Goal: Task Accomplishment & Management: Manage account settings

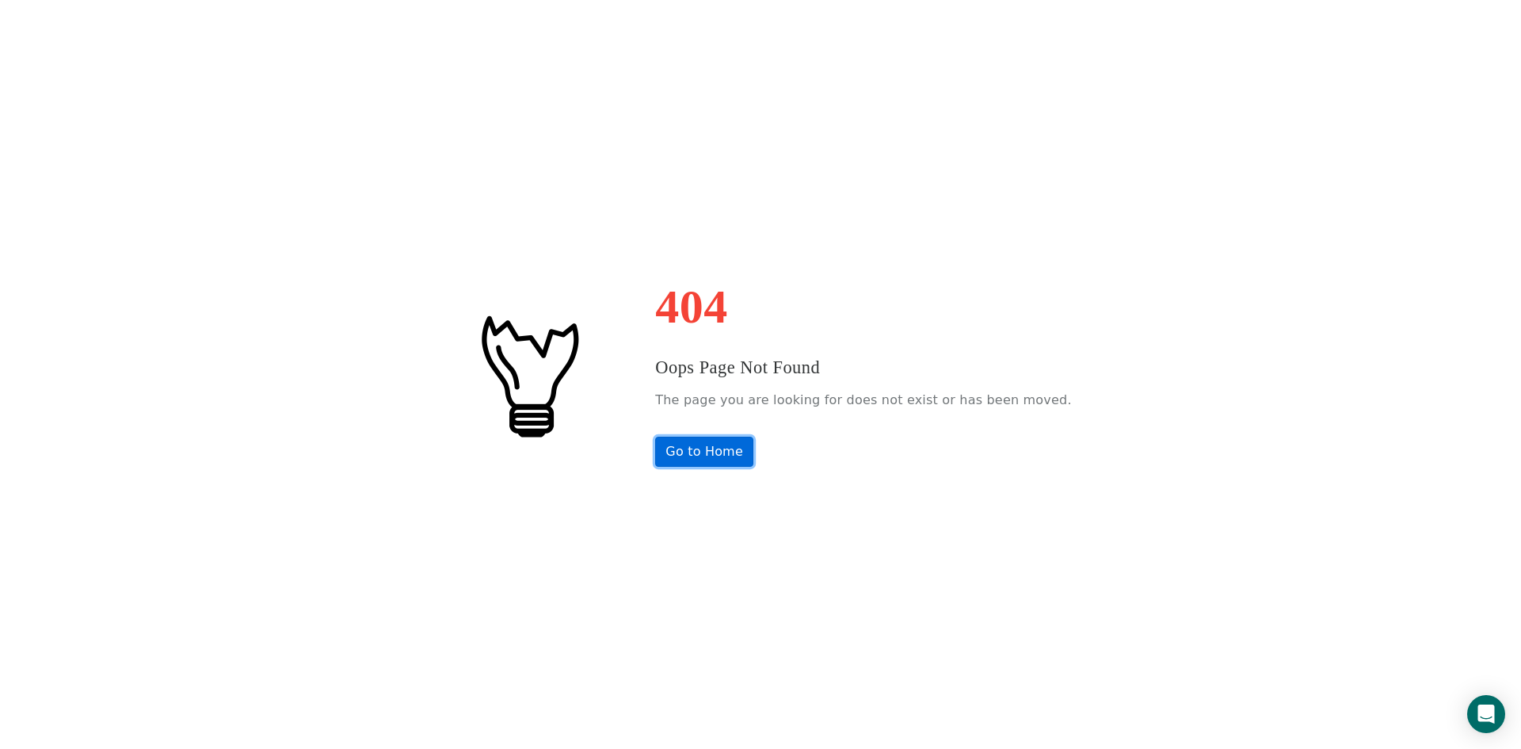
click at [717, 448] on link "Go to Home" at bounding box center [704, 452] width 98 height 30
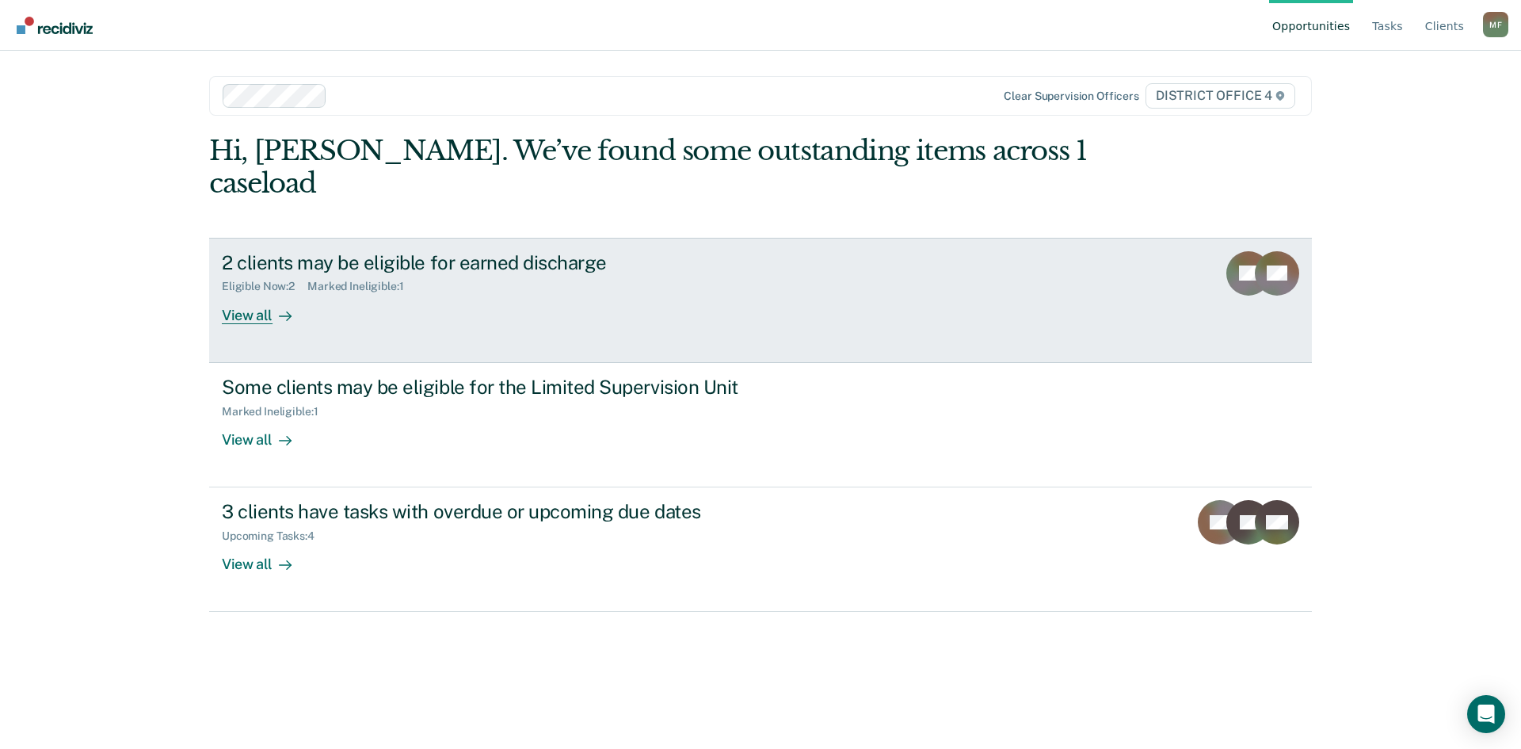
click at [249, 293] on div "View all" at bounding box center [266, 308] width 89 height 31
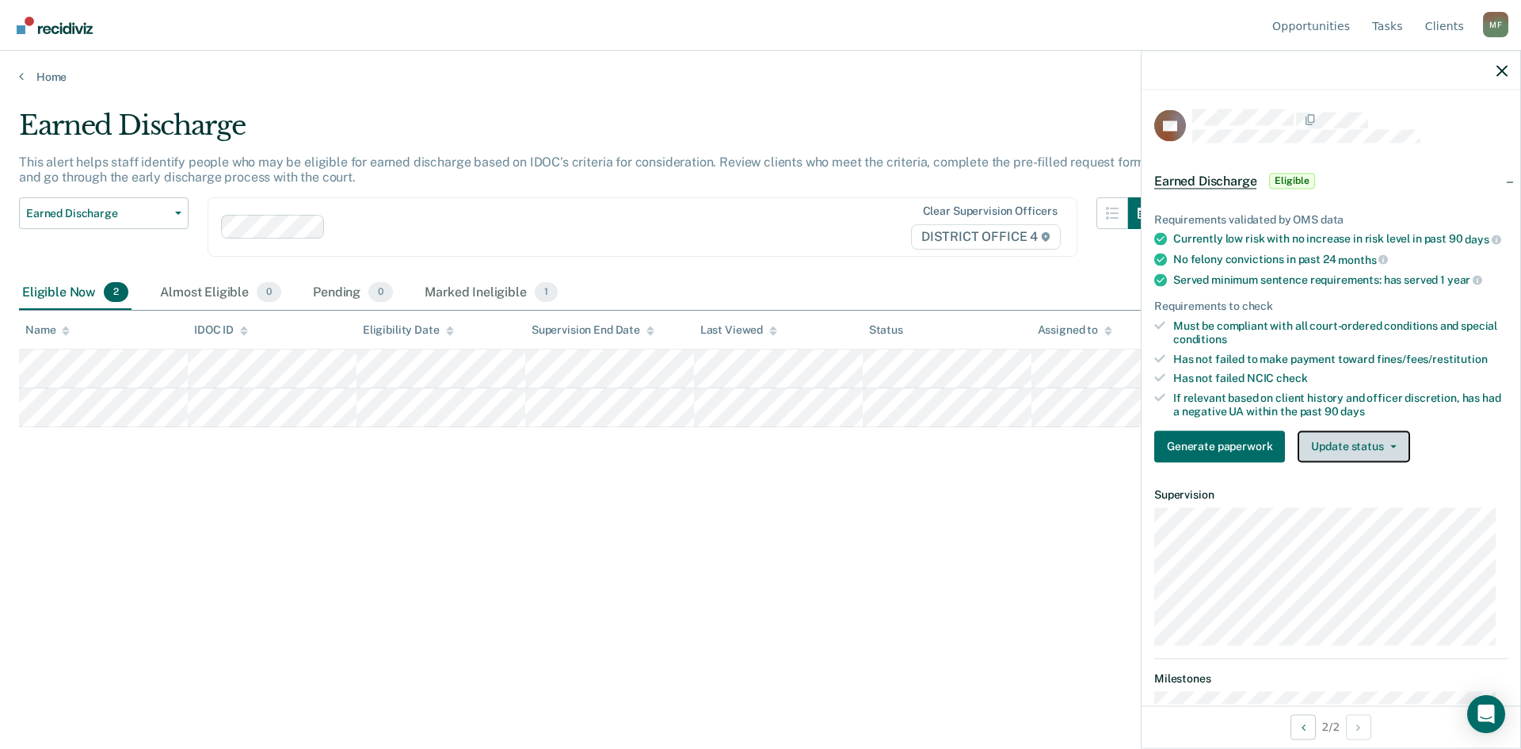
click at [1390, 461] on button "Update status" at bounding box center [1354, 446] width 112 height 32
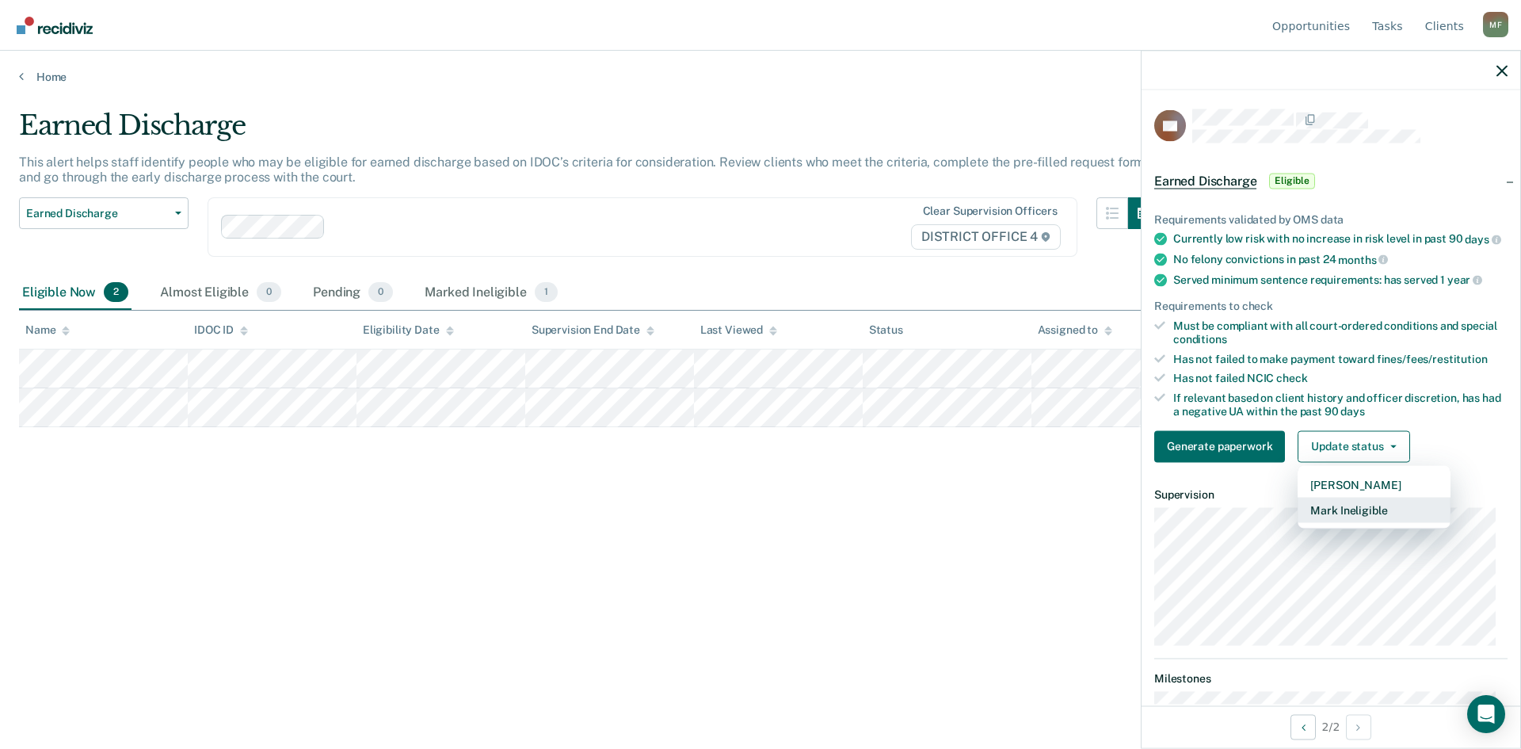
click at [1382, 520] on button "Mark Ineligible" at bounding box center [1374, 509] width 153 height 25
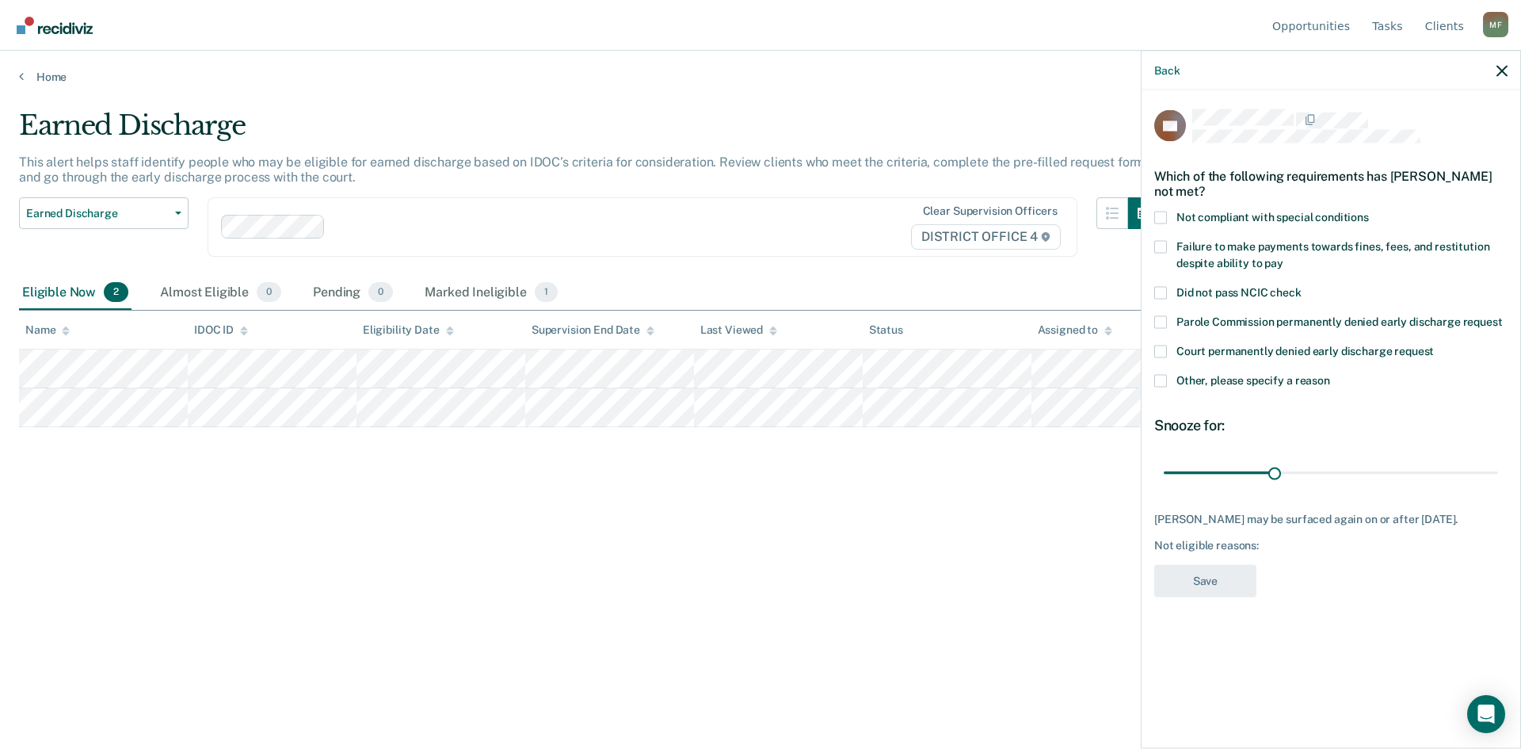
click at [1170, 215] on label "Not compliant with special conditions" at bounding box center [1330, 219] width 353 height 17
click at [1369, 211] on input "Not compliant with special conditions" at bounding box center [1369, 211] width 0 height 0
click at [1201, 587] on button "Save" at bounding box center [1205, 580] width 102 height 32
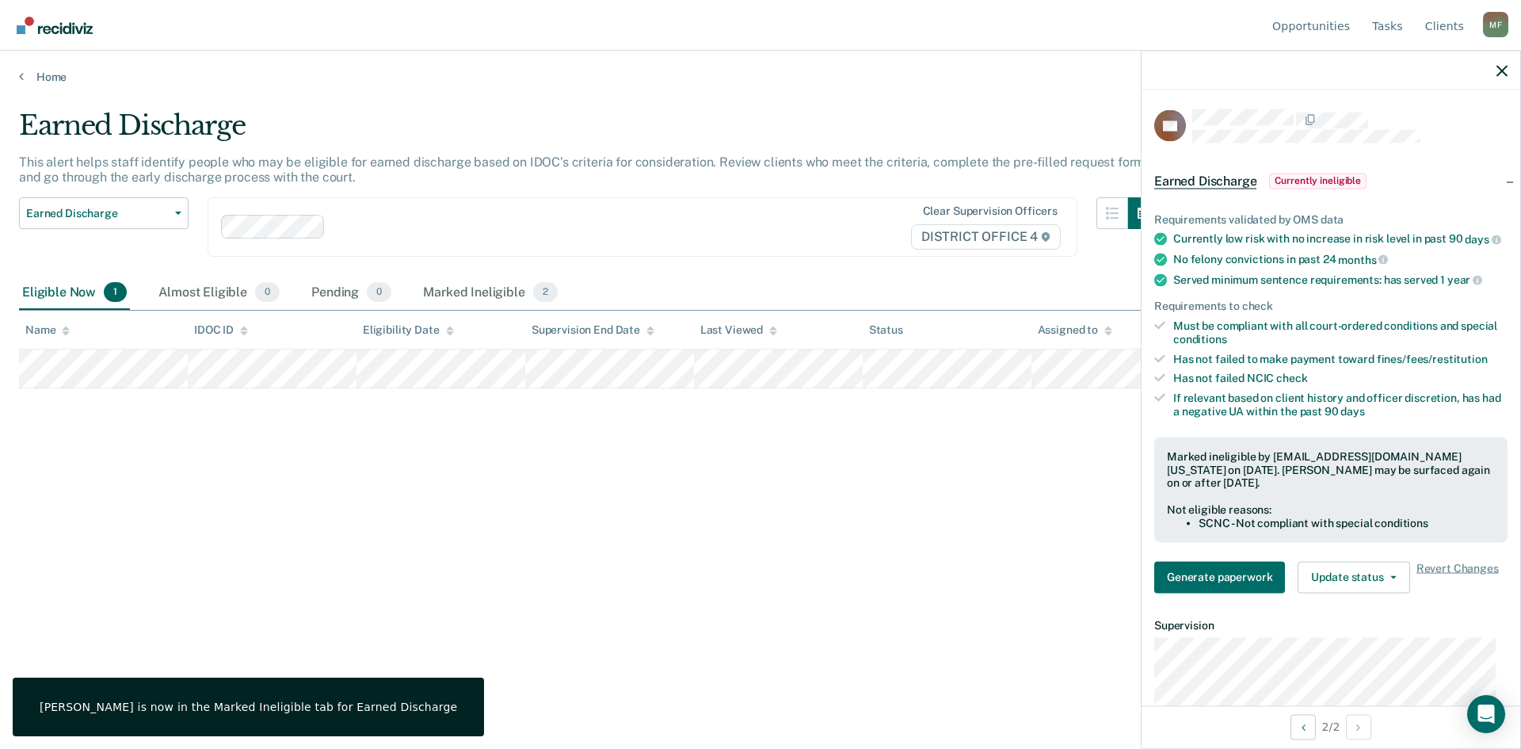
click at [740, 562] on div "Earned Discharge This alert helps staff identify people who may be eligible for…" at bounding box center [760, 369] width 1483 height 521
click at [1501, 72] on icon "button" at bounding box center [1502, 70] width 11 height 11
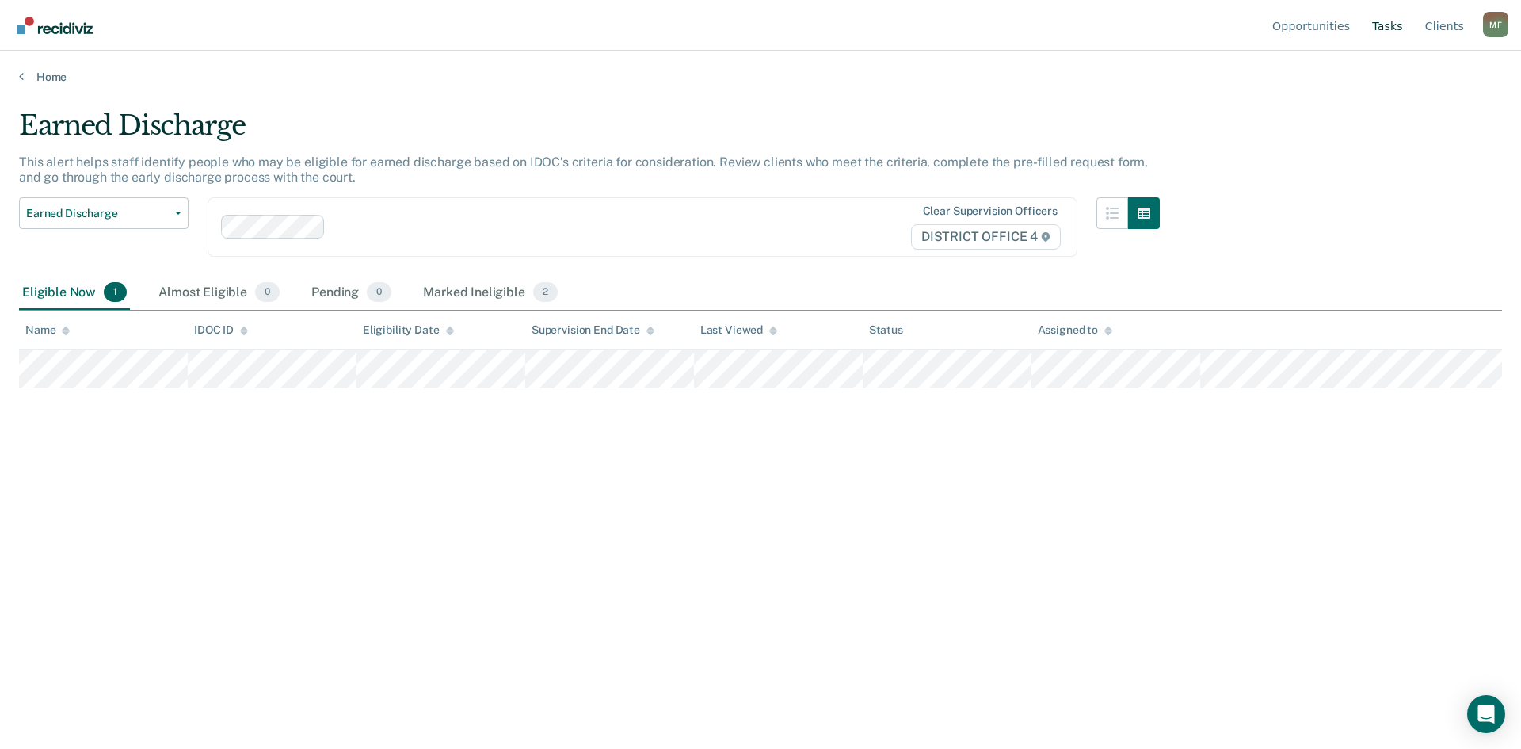
click at [1388, 29] on link "Tasks" at bounding box center [1387, 25] width 37 height 51
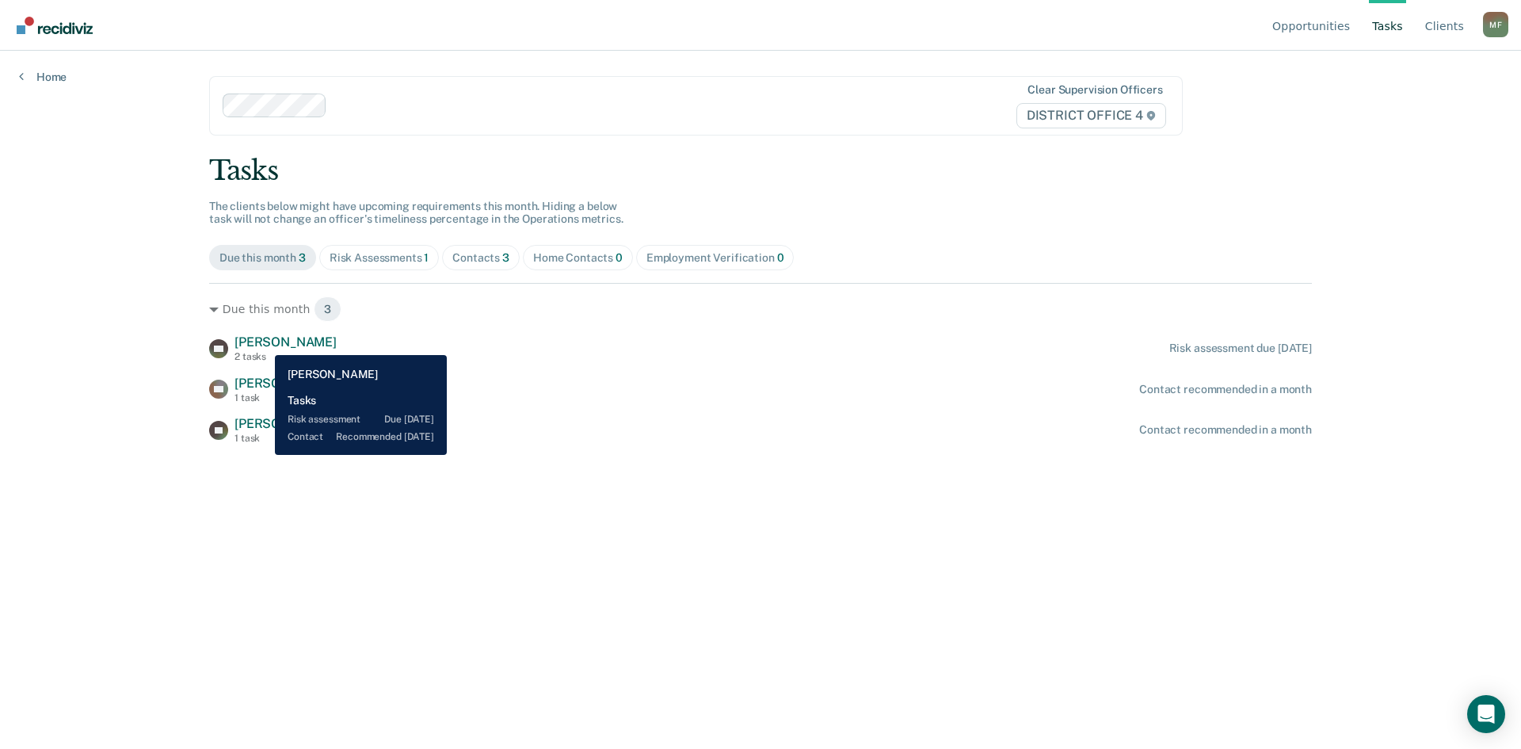
click at [263, 343] on span "Kirk Hill" at bounding box center [286, 341] width 102 height 15
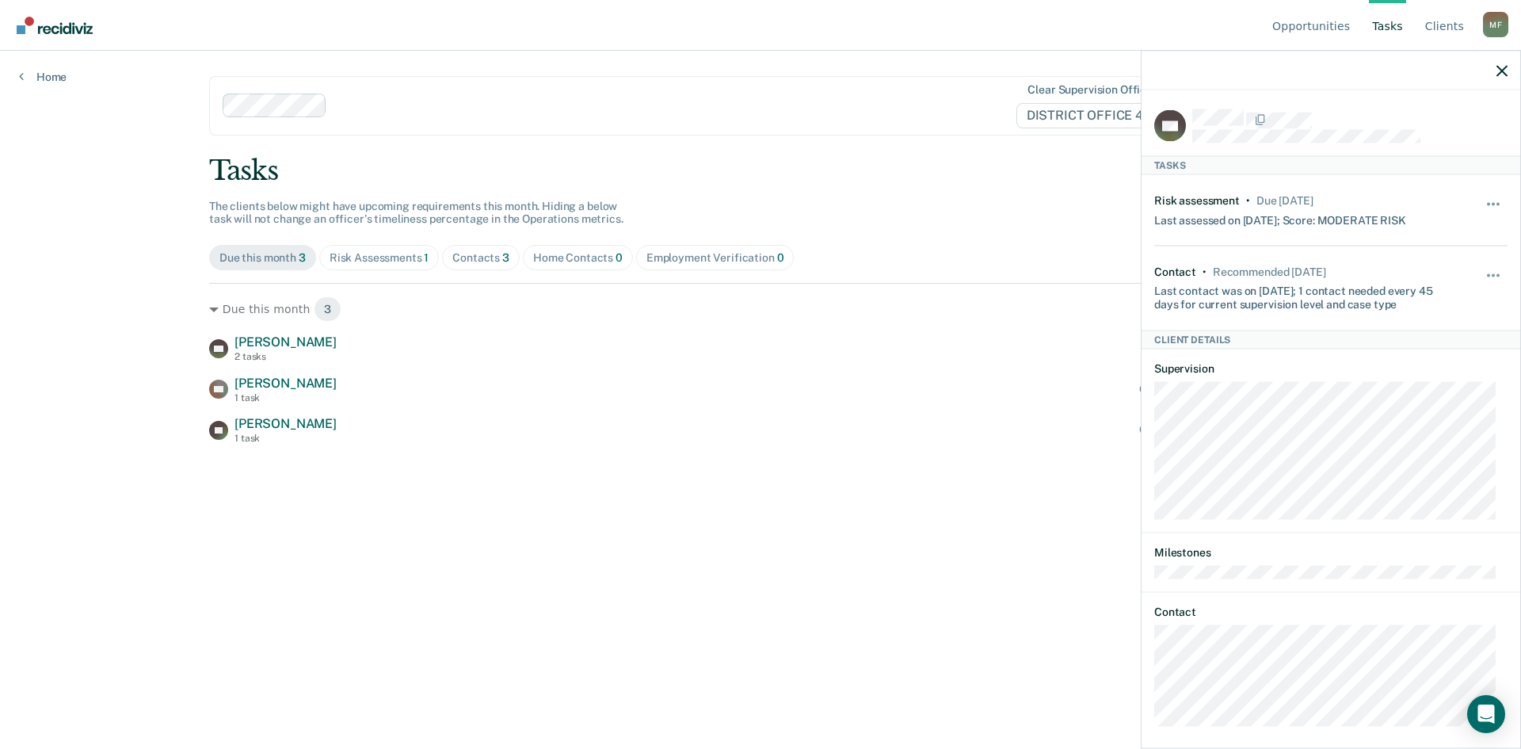
drag, startPoint x: 0, startPoint y: 461, endPoint x: 29, endPoint y: 460, distance: 28.6
click at [13, 460] on div "Opportunities Tasks Client s Moran, Felipe M F Profile How it works Log Out Hom…" at bounding box center [760, 374] width 1521 height 749
click at [238, 17] on nav "Opportunities Tasks Client s Moran, Felipe M F Profile How it works Log Out" at bounding box center [761, 25] width 1496 height 50
click at [42, 284] on div "Opportunities Tasks Client s Moran, Felipe M F Profile How it works Log Out Hom…" at bounding box center [760, 374] width 1521 height 749
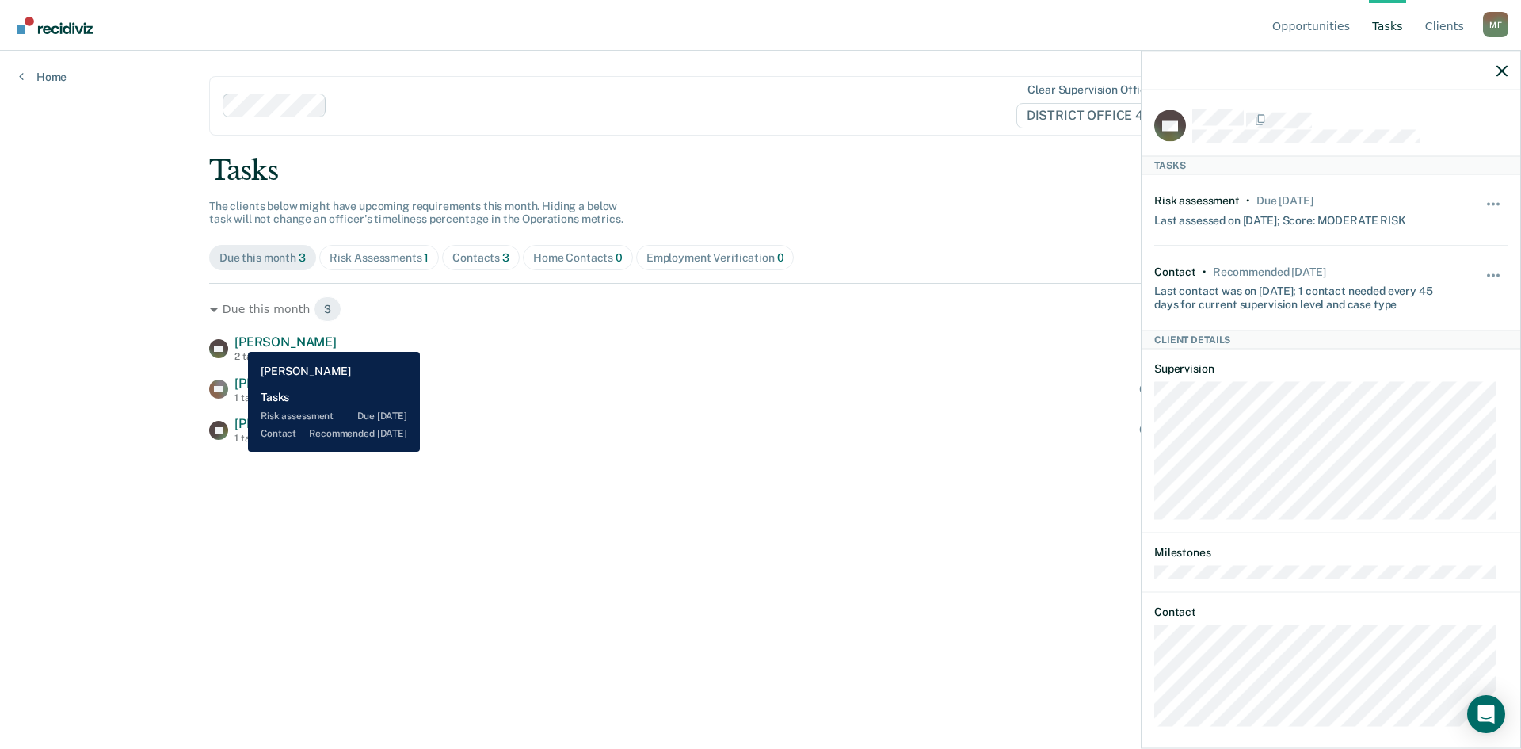
click at [239, 339] on span "Kirk Hill" at bounding box center [286, 341] width 102 height 15
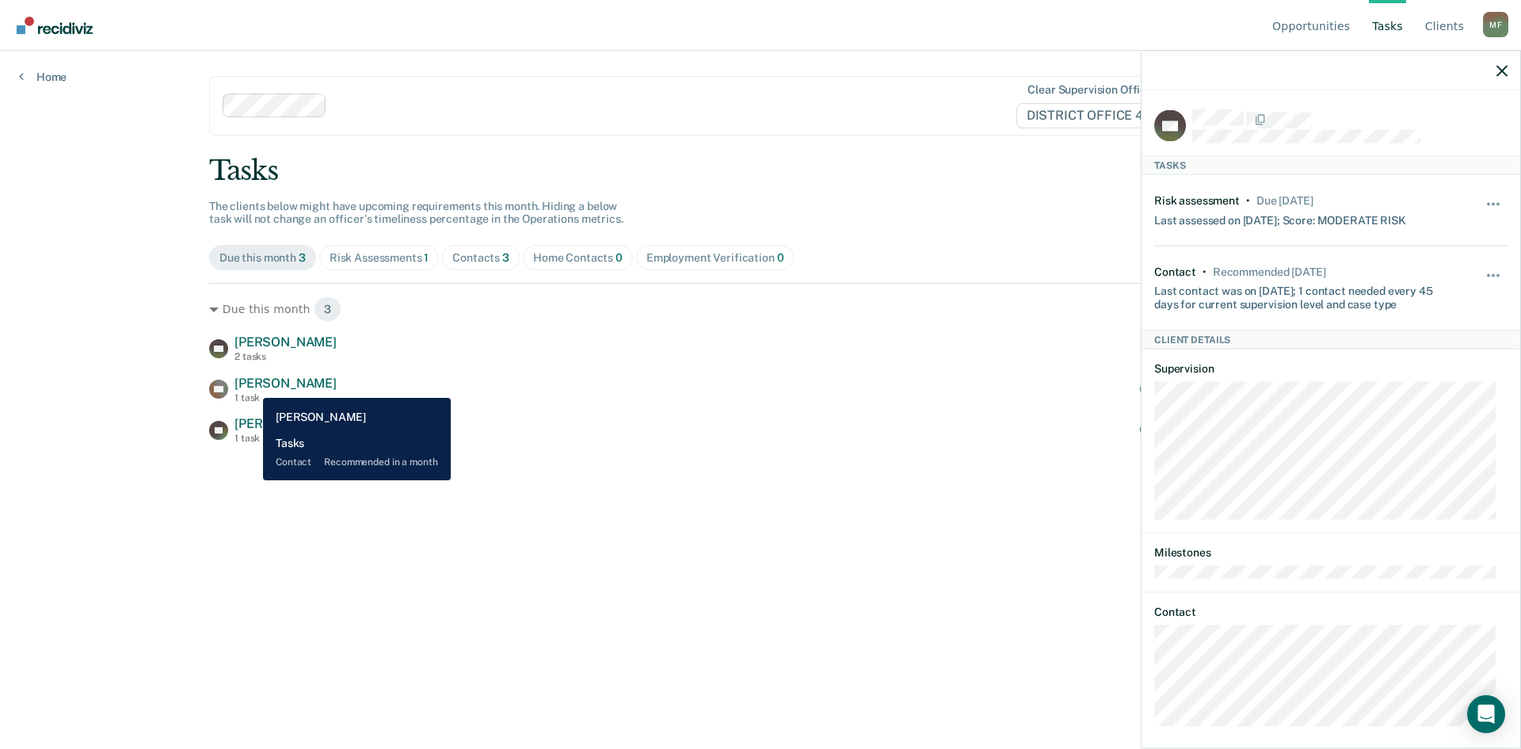
click at [251, 386] on span "Austin Anders" at bounding box center [286, 383] width 102 height 15
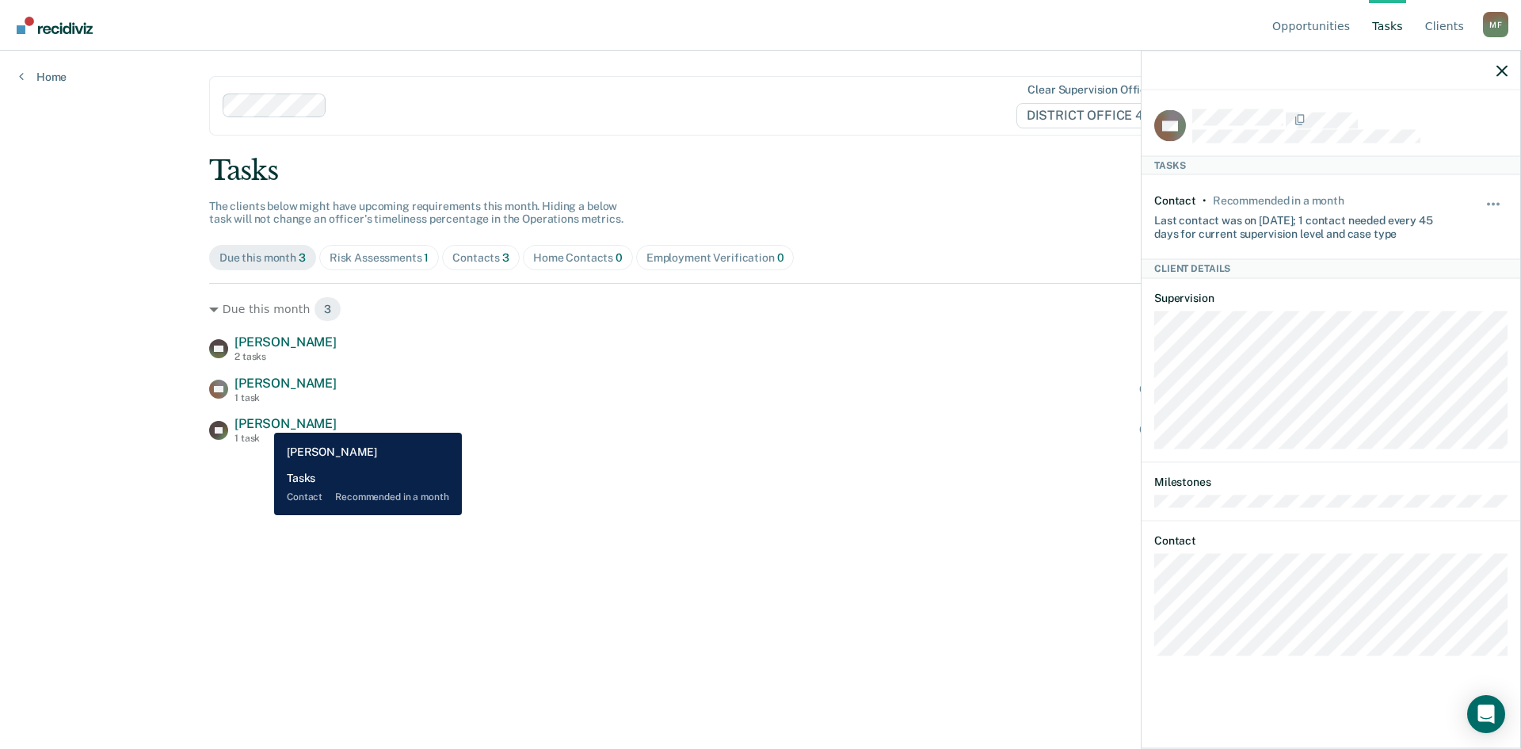
click at [263, 421] on span "Joshua Gocken" at bounding box center [286, 423] width 102 height 15
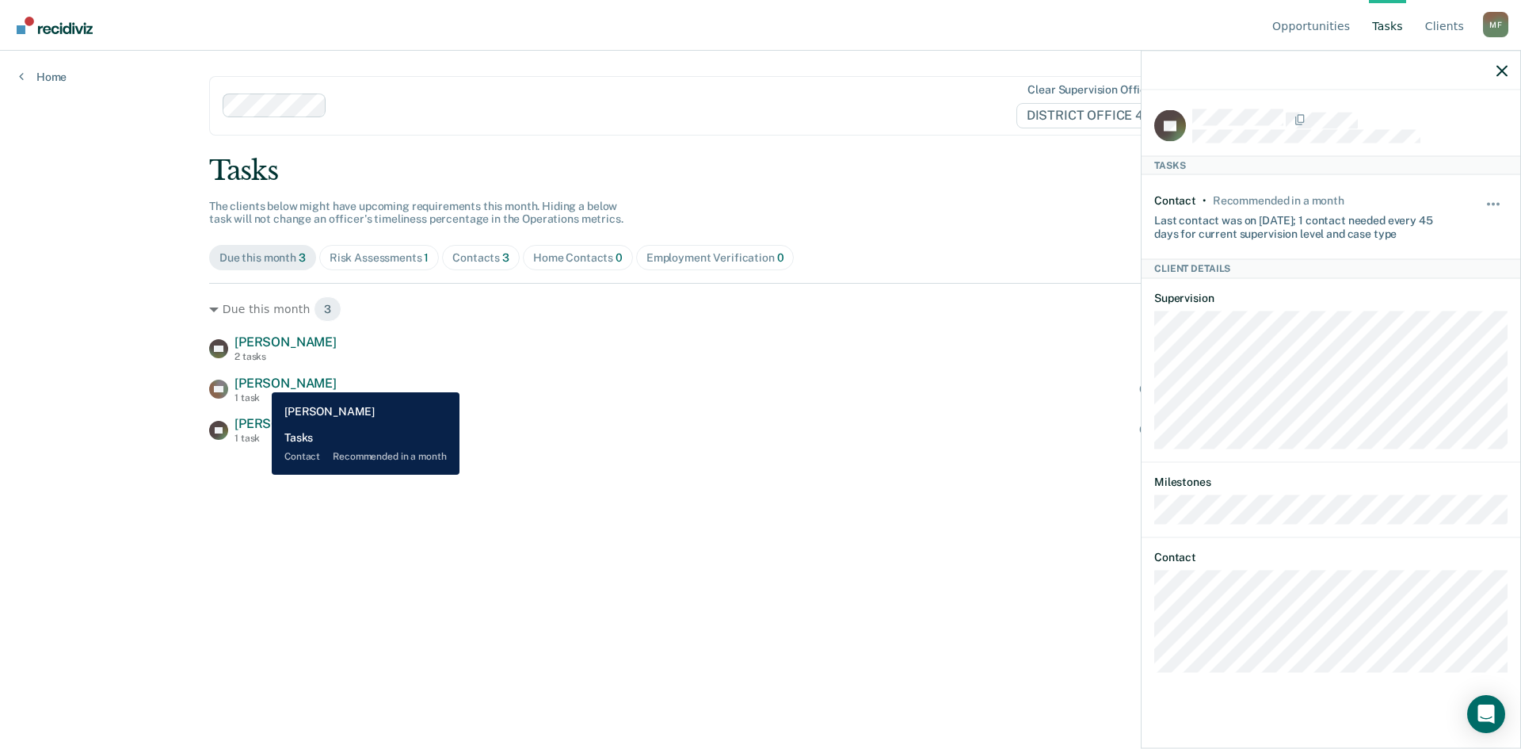
click at [260, 380] on span "Austin Anders" at bounding box center [286, 383] width 102 height 15
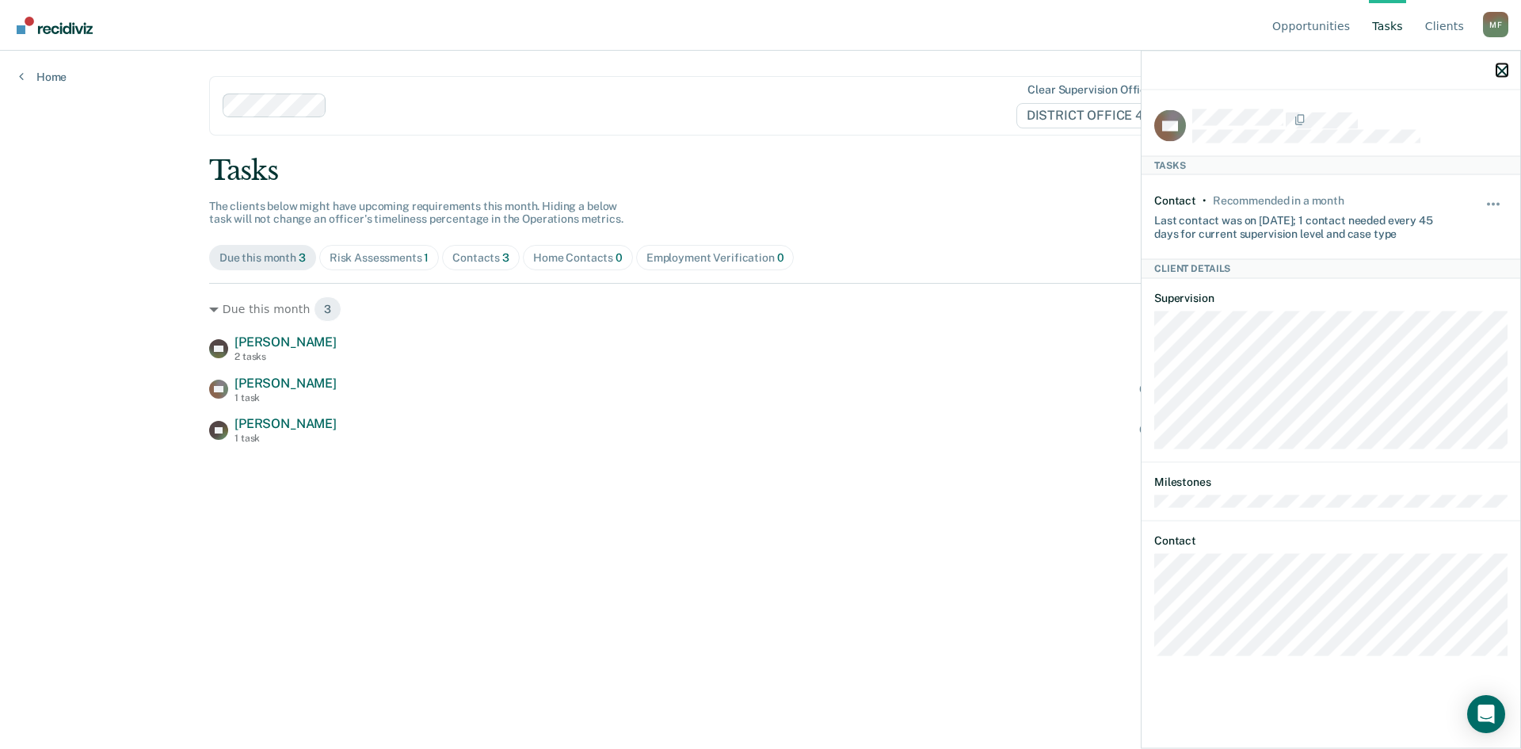
click at [1498, 67] on icon "button" at bounding box center [1502, 70] width 11 height 11
